Goal: Navigation & Orientation: Find specific page/section

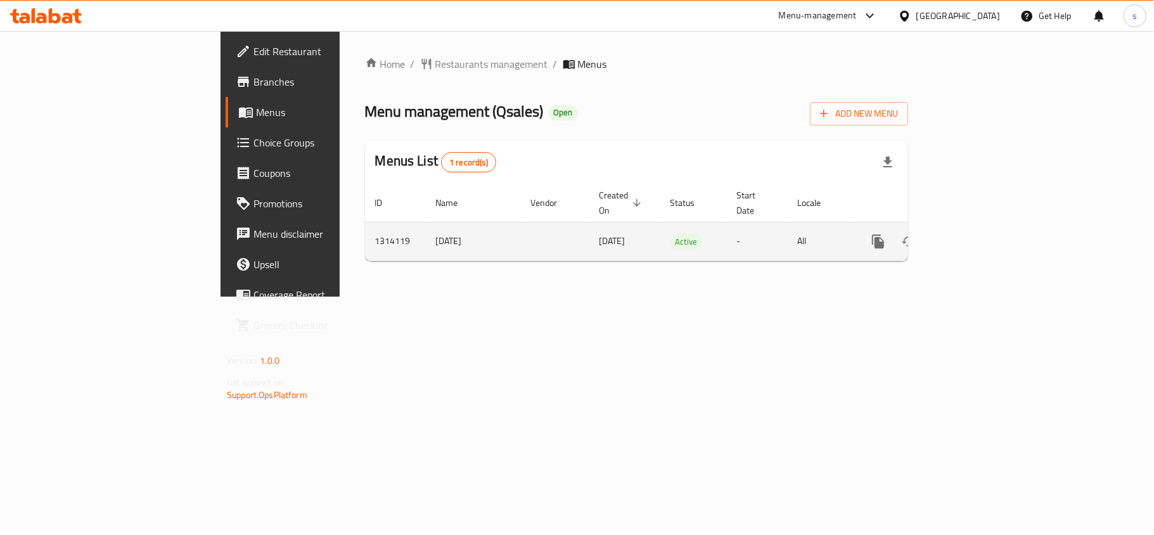
click at [977, 234] on icon "enhanced table" at bounding box center [969, 241] width 15 height 15
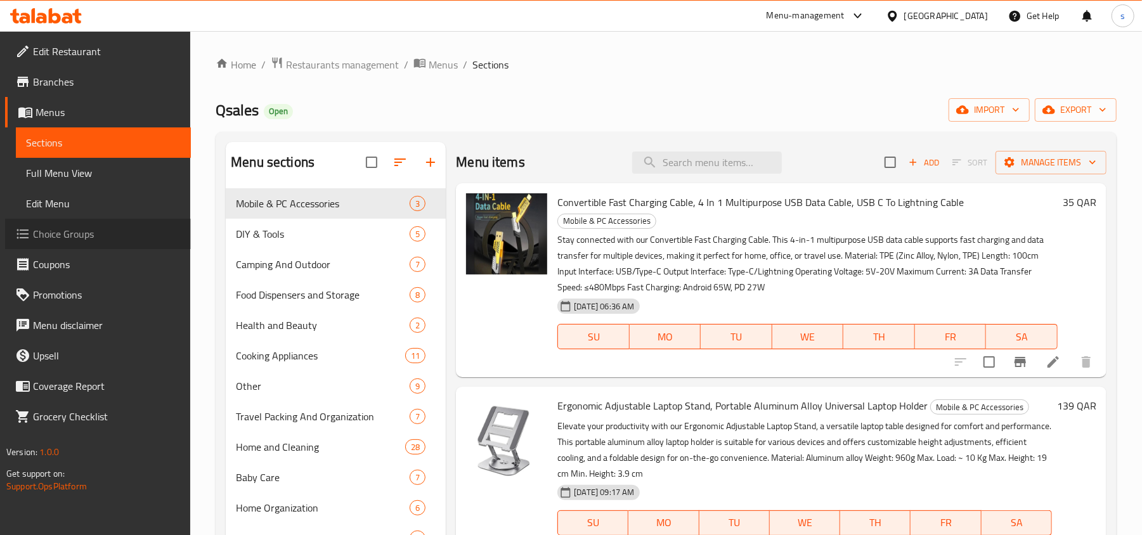
click at [76, 235] on span "Choice Groups" at bounding box center [107, 233] width 148 height 15
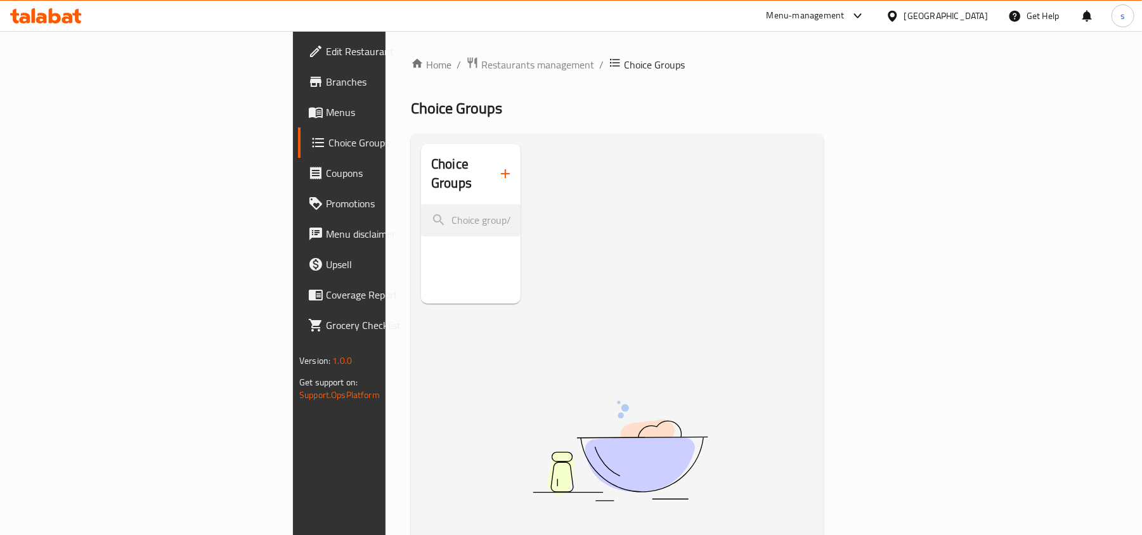
click at [328, 136] on span "Choice Groups" at bounding box center [400, 142] width 145 height 15
click at [328, 143] on span "Choice Groups" at bounding box center [400, 142] width 145 height 15
click at [326, 77] on span "Branches" at bounding box center [400, 81] width 148 height 15
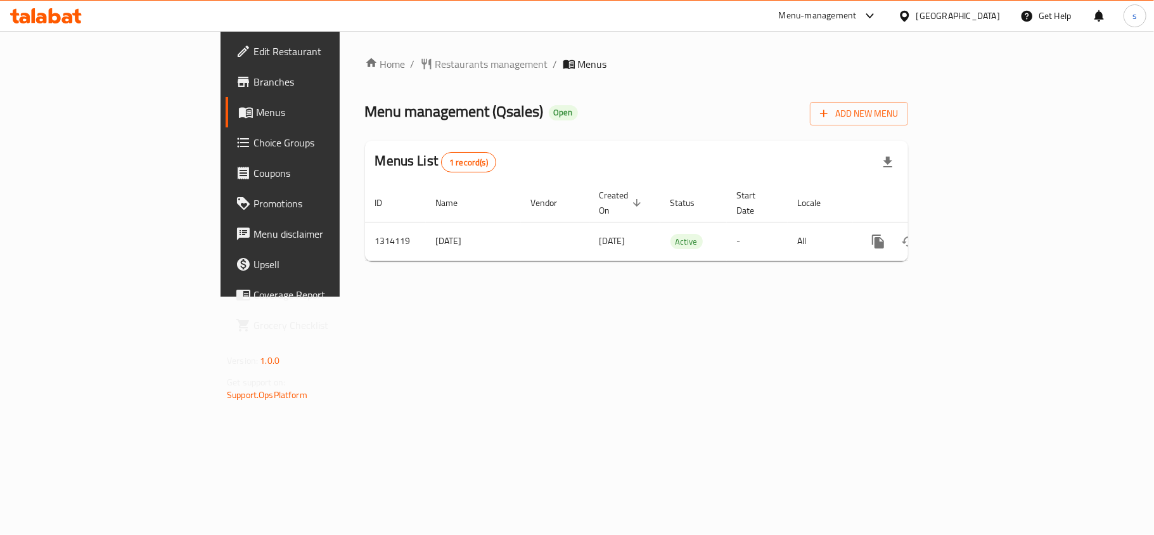
click at [254, 146] on span "Choice Groups" at bounding box center [329, 142] width 150 height 15
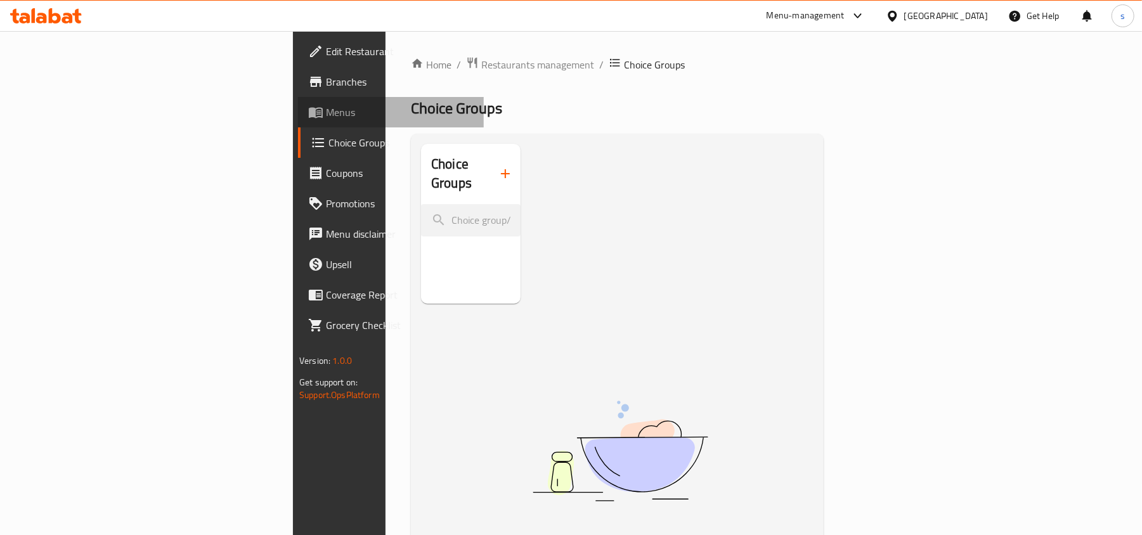
click at [298, 124] on link "Menus" at bounding box center [391, 112] width 186 height 30
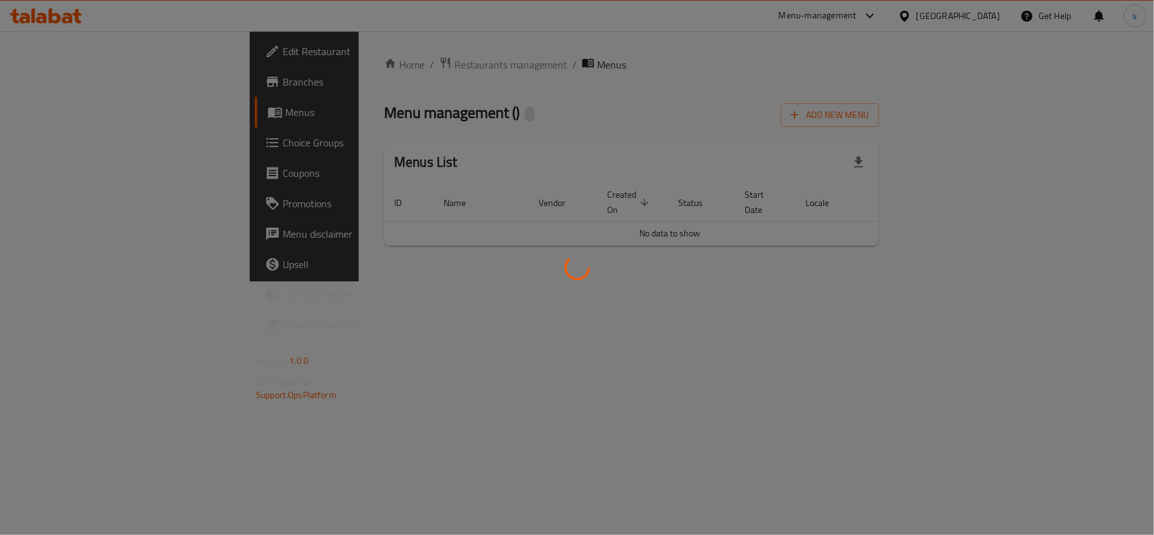
click at [169, 130] on div at bounding box center [577, 267] width 1154 height 535
click at [161, 151] on div at bounding box center [577, 267] width 1154 height 535
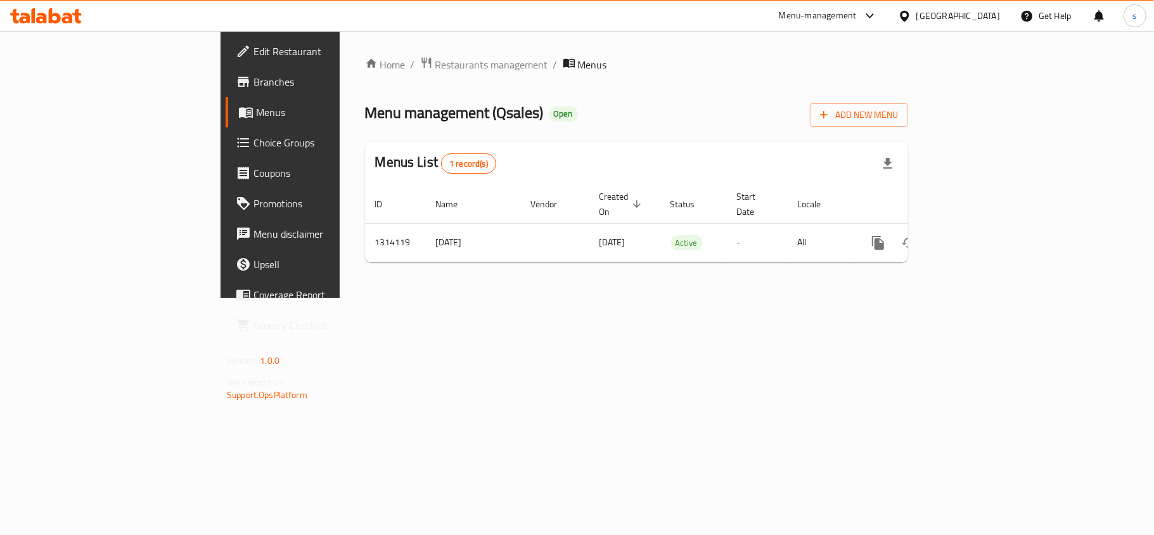
click at [226, 151] on link "Choice Groups" at bounding box center [320, 142] width 188 height 30
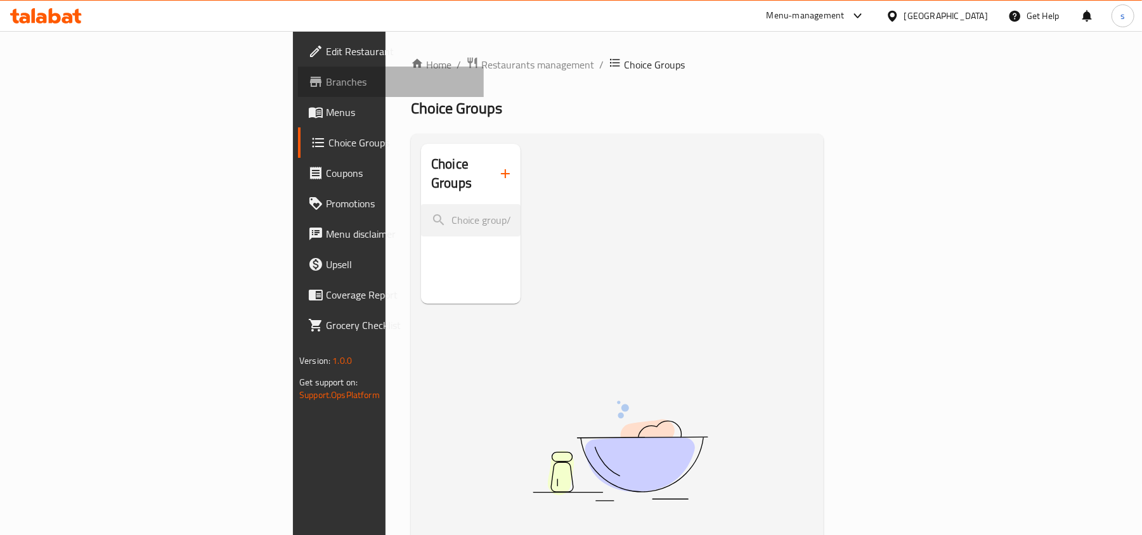
click at [326, 81] on span "Branches" at bounding box center [400, 81] width 148 height 15
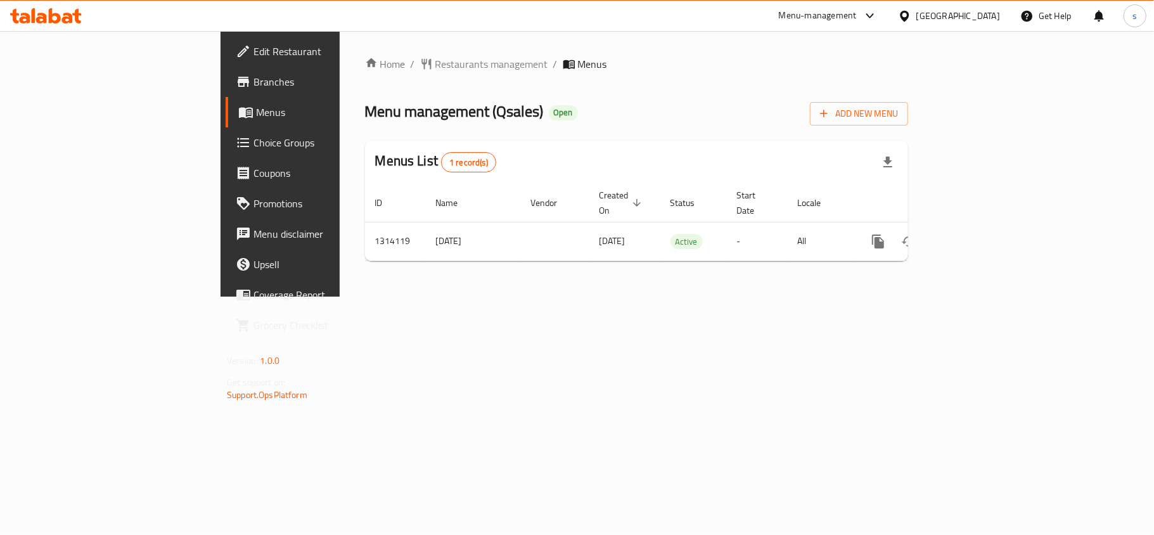
click at [254, 135] on span "Choice Groups" at bounding box center [329, 142] width 150 height 15
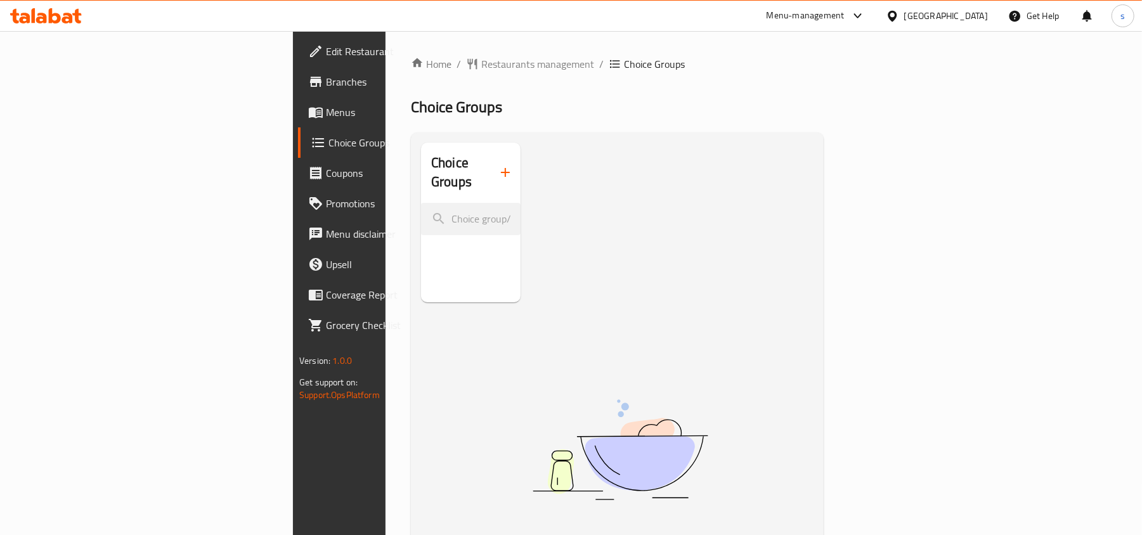
click at [457, 217] on div "Choice Groups No Items found" at bounding box center [619, 410] width 397 height 535
